Goal: Information Seeking & Learning: Understand process/instructions

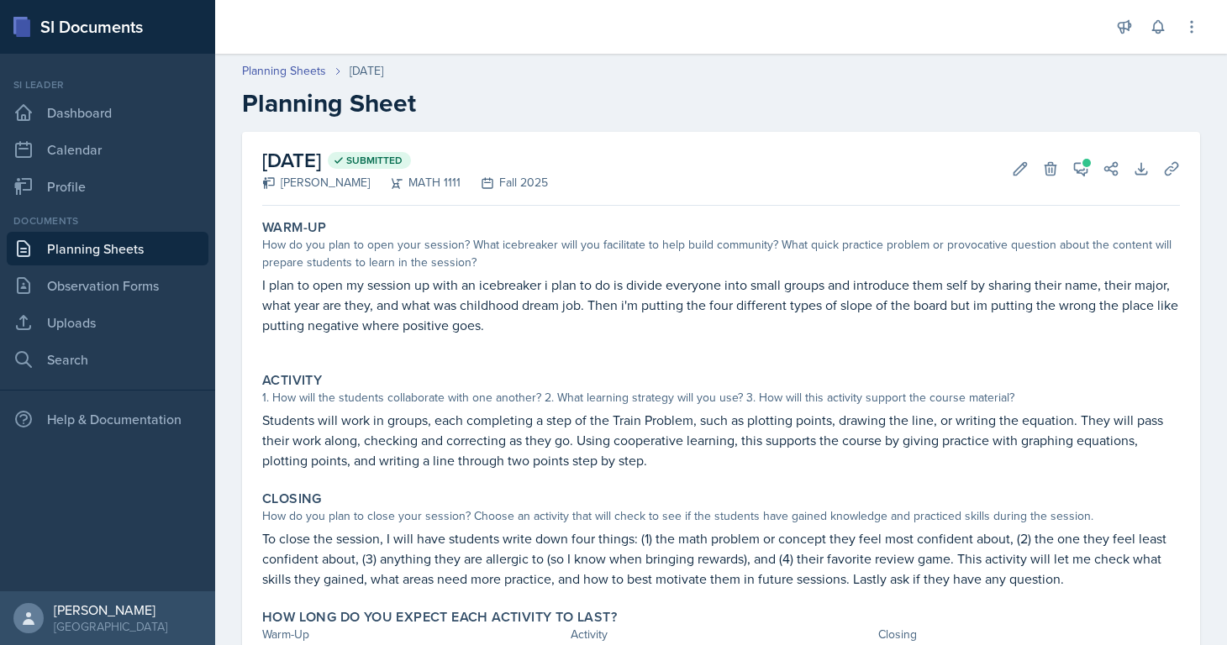
click at [148, 247] on link "Planning Sheets" at bounding box center [108, 249] width 202 height 34
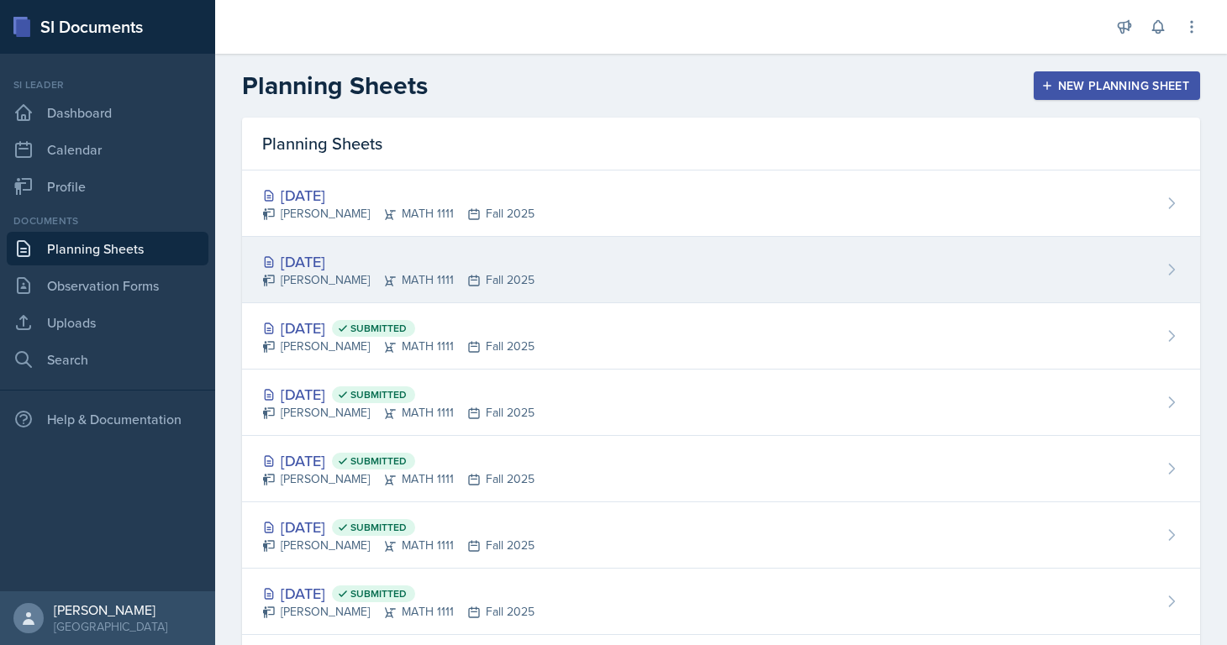
click at [395, 268] on div "[DATE]" at bounding box center [398, 261] width 272 height 23
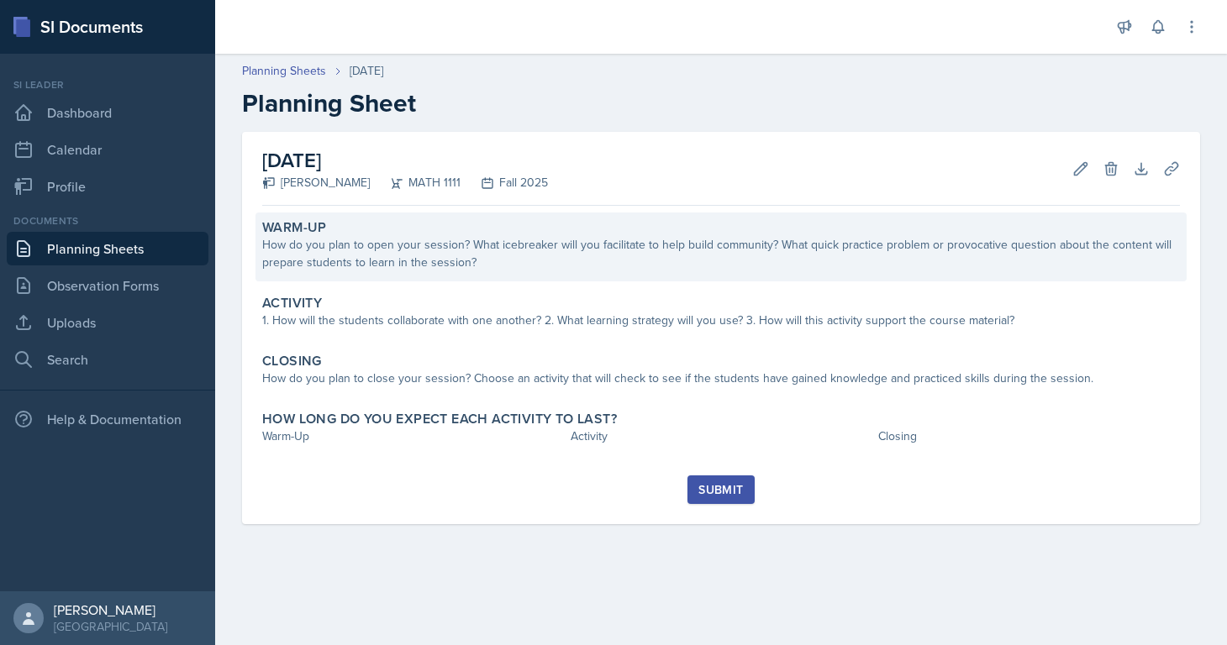
click at [698, 229] on div "Warm-Up" at bounding box center [720, 227] width 917 height 17
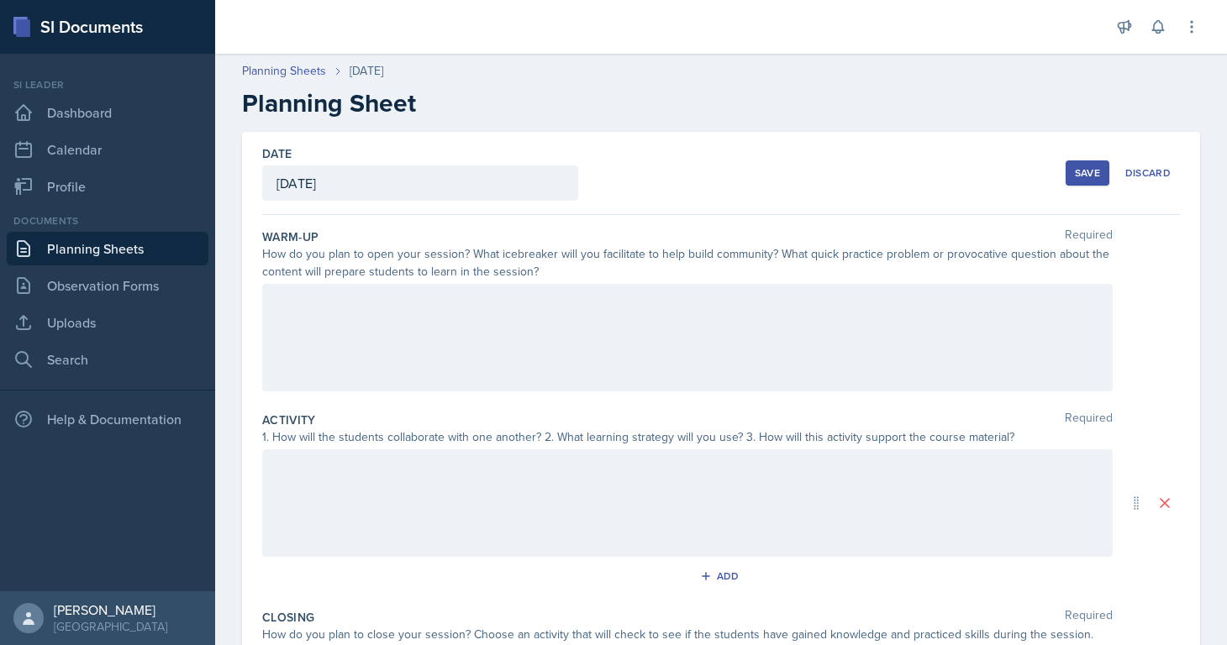
click at [286, 263] on div "How do you plan to open your session? What icebreaker will you facilitate to he…" at bounding box center [687, 262] width 850 height 35
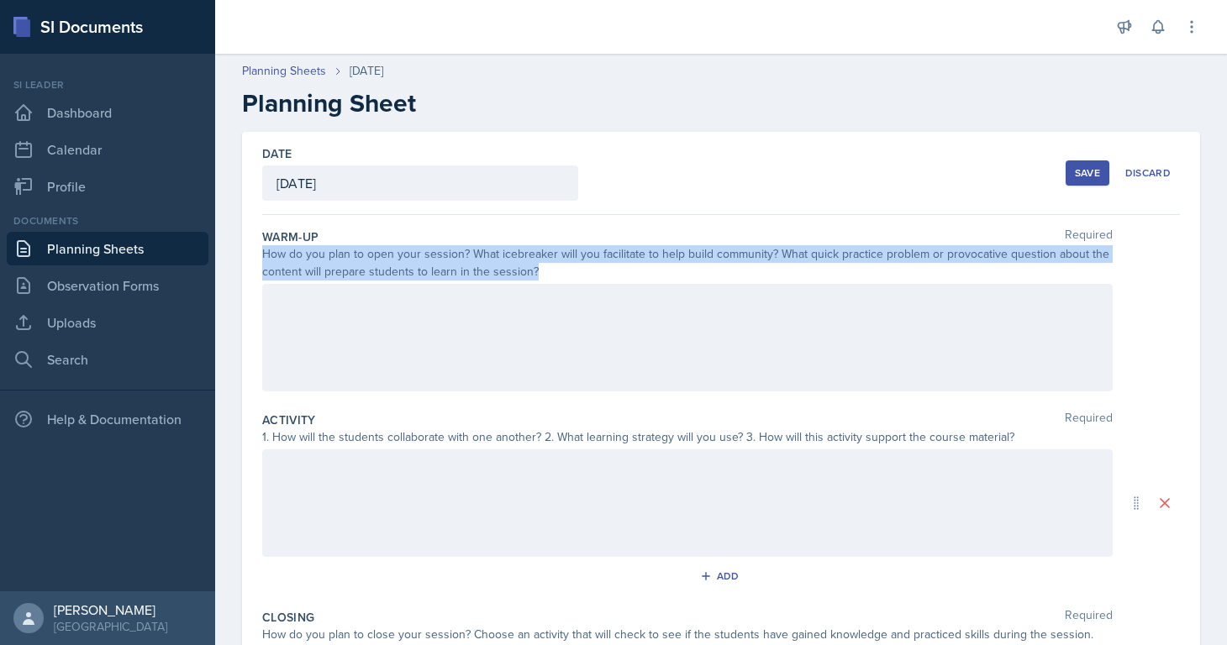
click at [286, 263] on div "How do you plan to open your session? What icebreaker will you facilitate to he…" at bounding box center [687, 262] width 850 height 35
